Goal: Transaction & Acquisition: Purchase product/service

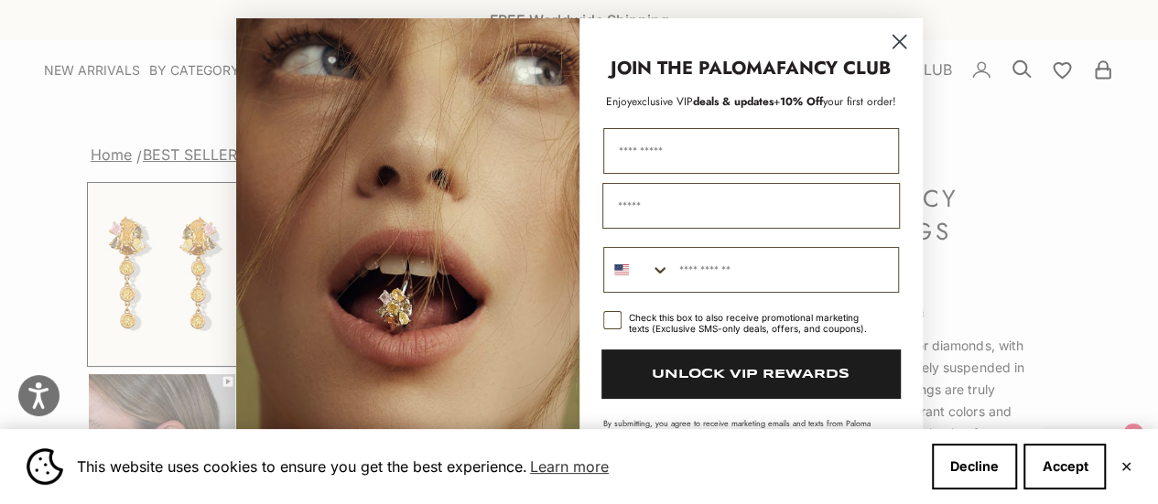
click at [900, 46] on circle "Close dialog" at bounding box center [898, 42] width 30 height 30
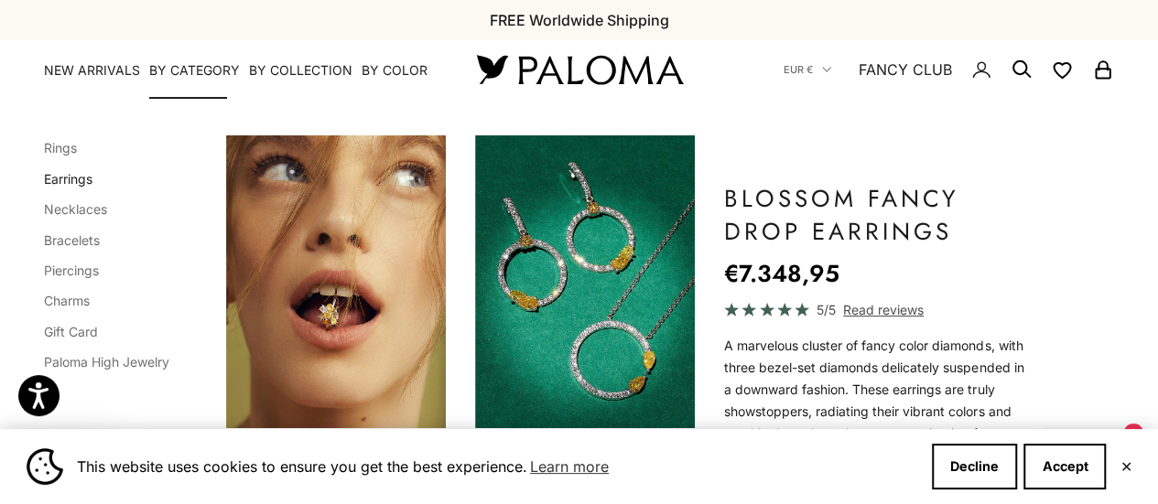
click at [75, 180] on link "Earrings" at bounding box center [68, 179] width 49 height 16
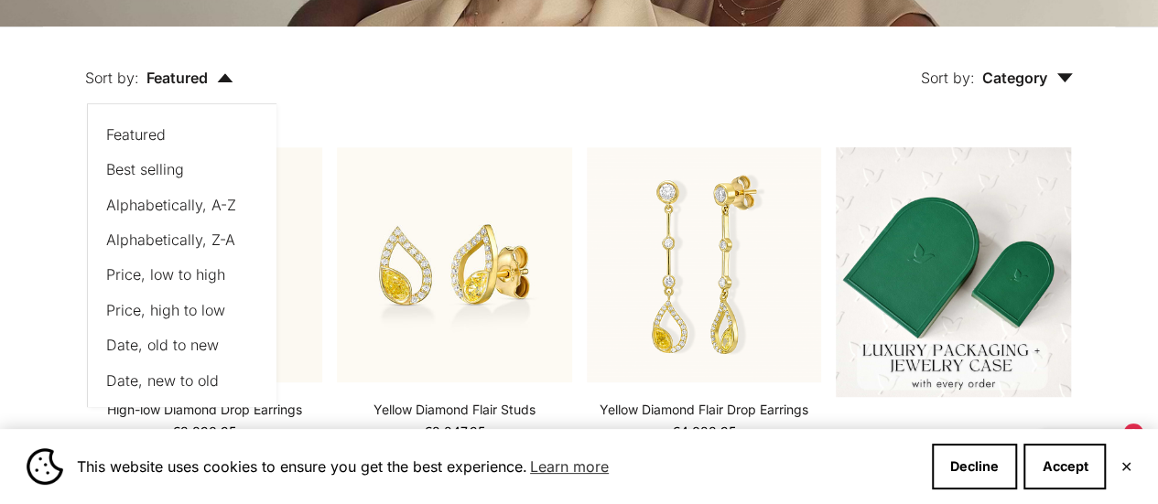
click at [1007, 67] on button "Sort by: Category" at bounding box center [997, 65] width 236 height 77
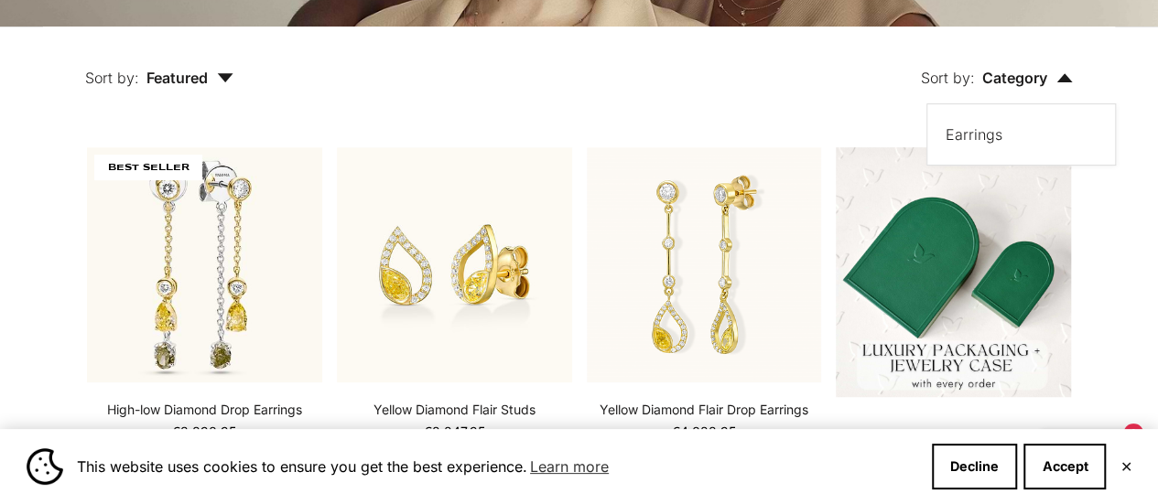
scroll to position [325, 0]
click at [173, 77] on span "Featured" at bounding box center [189, 78] width 87 height 18
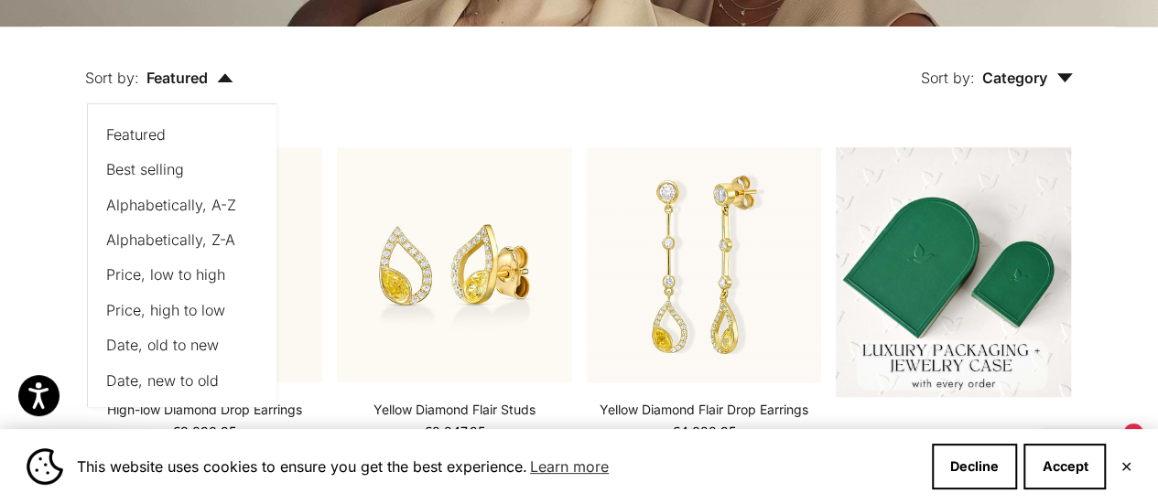
click at [165, 275] on span "Price, low to high" at bounding box center [165, 274] width 119 height 18
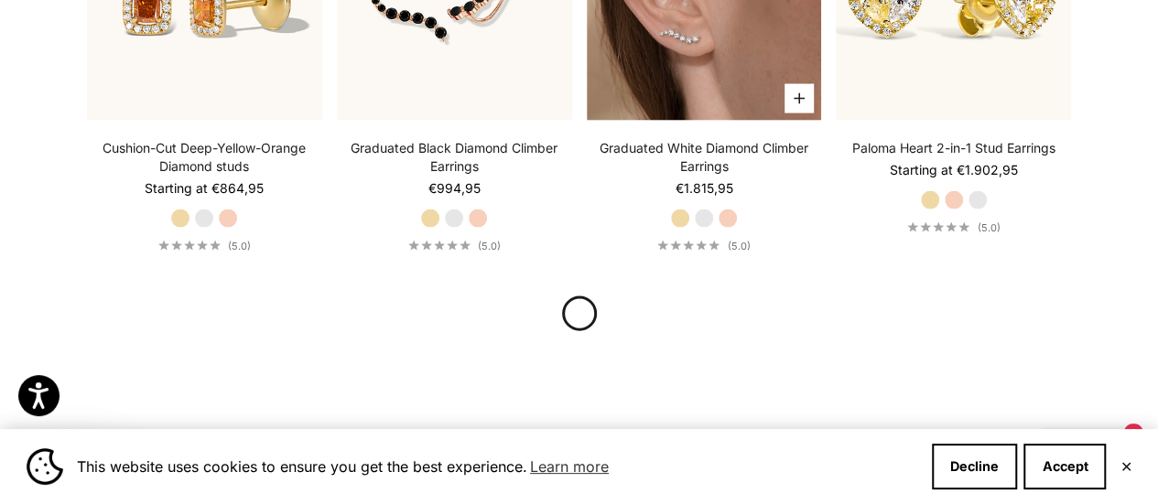
scroll to position [1805, 0]
